Goal: Task Accomplishment & Management: Use online tool/utility

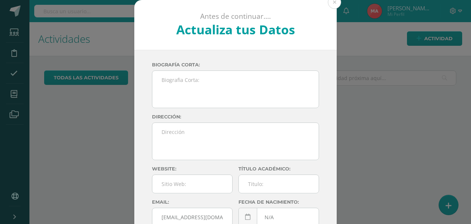
click at [341, 7] on div "Antes de continuar.... Actualiza tus Datos Valenzuela Alvarez Maria de los Ange…" at bounding box center [236, 139] width 466 height 278
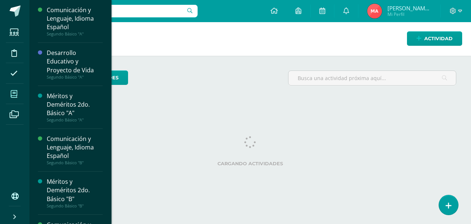
click at [16, 94] on icon at bounding box center [14, 93] width 7 height 7
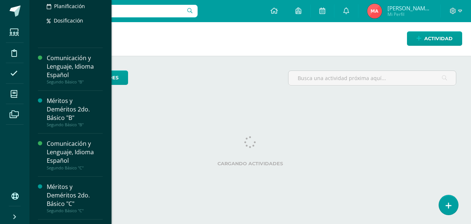
scroll to position [183, 0]
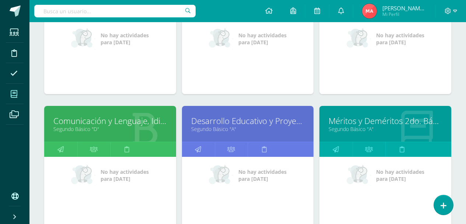
scroll to position [202, 0]
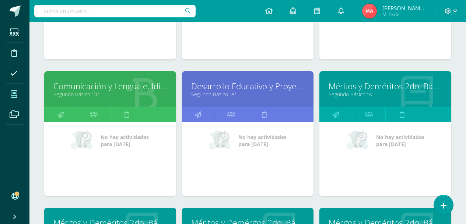
click at [82, 83] on link "Comunicación y Lenguaje, Idioma Español" at bounding box center [109, 85] width 113 height 11
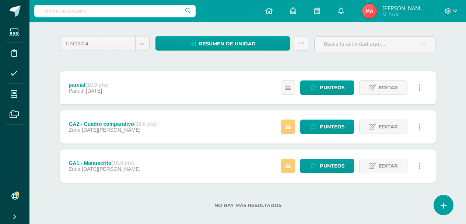
scroll to position [59, 0]
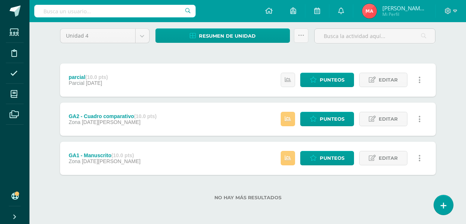
click at [92, 153] on div "GA1 - Manuscrito (10.0 pts)" at bounding box center [105, 155] width 72 height 6
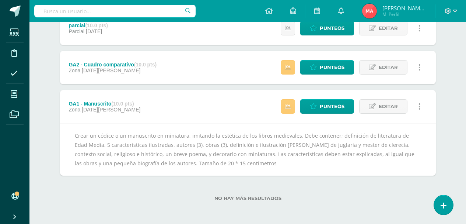
scroll to position [112, 0]
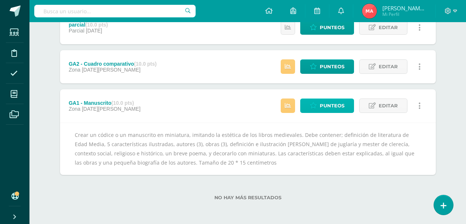
click at [338, 102] on span "Punteos" at bounding box center [332, 106] width 25 height 14
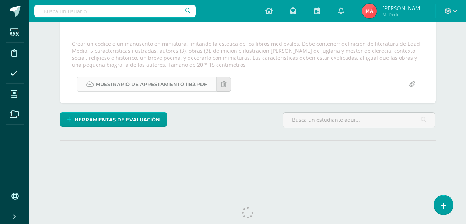
click at [148, 87] on link "Muestrario de Aprestamiento IIB2.pdf" at bounding box center [147, 84] width 140 height 14
